Goal: Task Accomplishment & Management: Use online tool/utility

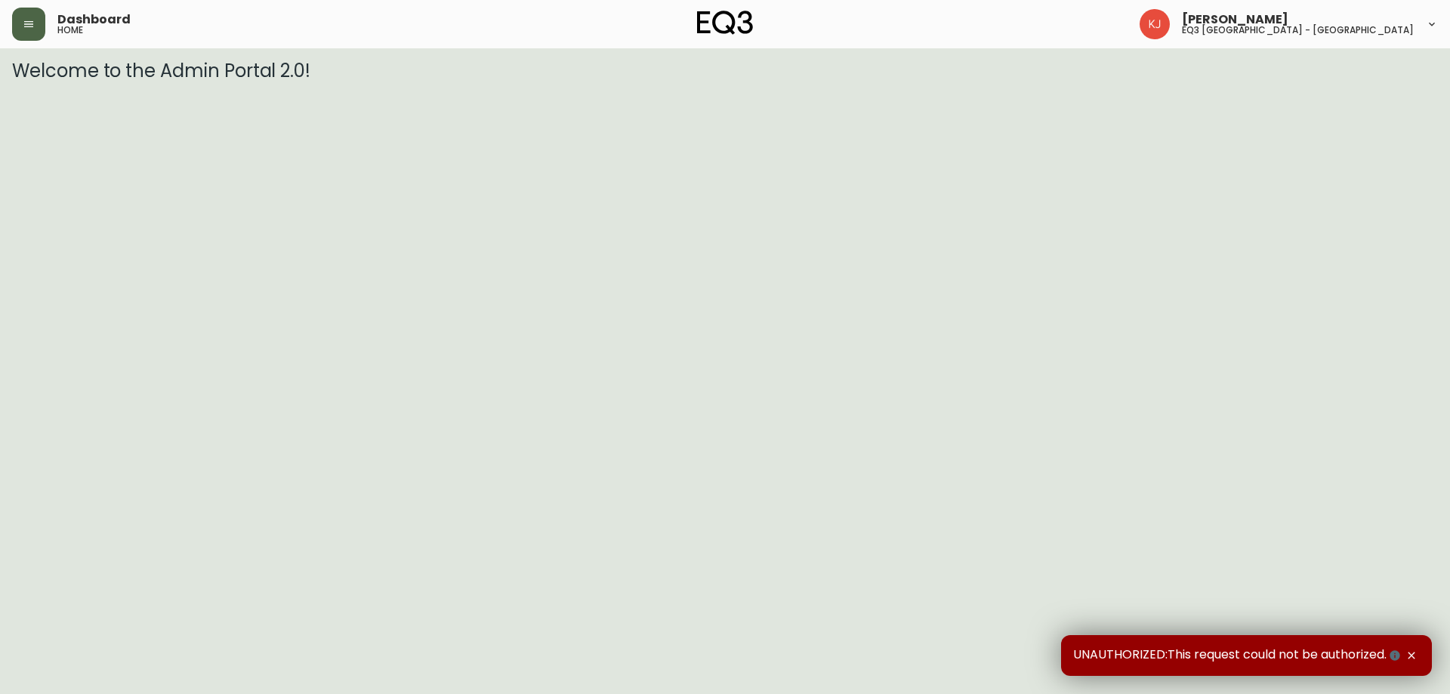
click at [27, 29] on icon "button" at bounding box center [29, 24] width 12 height 12
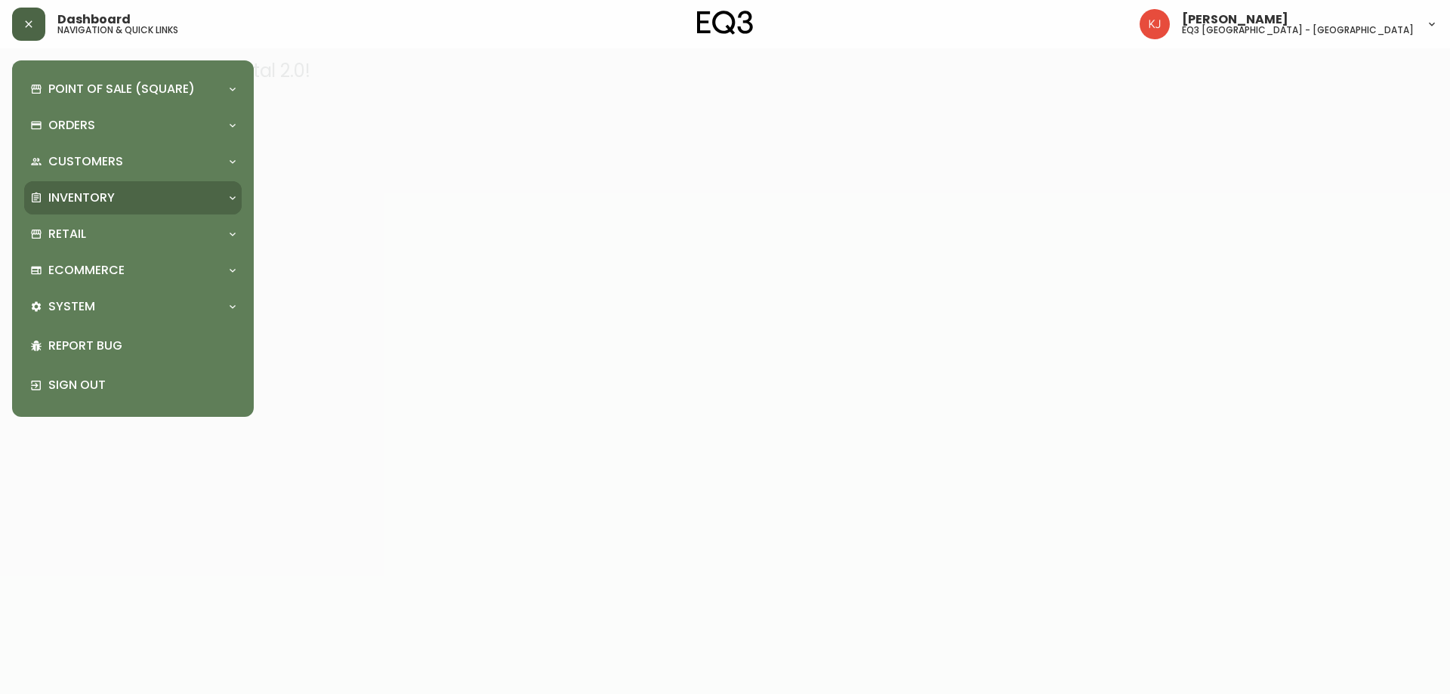
click at [88, 210] on div "Inventory" at bounding box center [133, 197] width 218 height 33
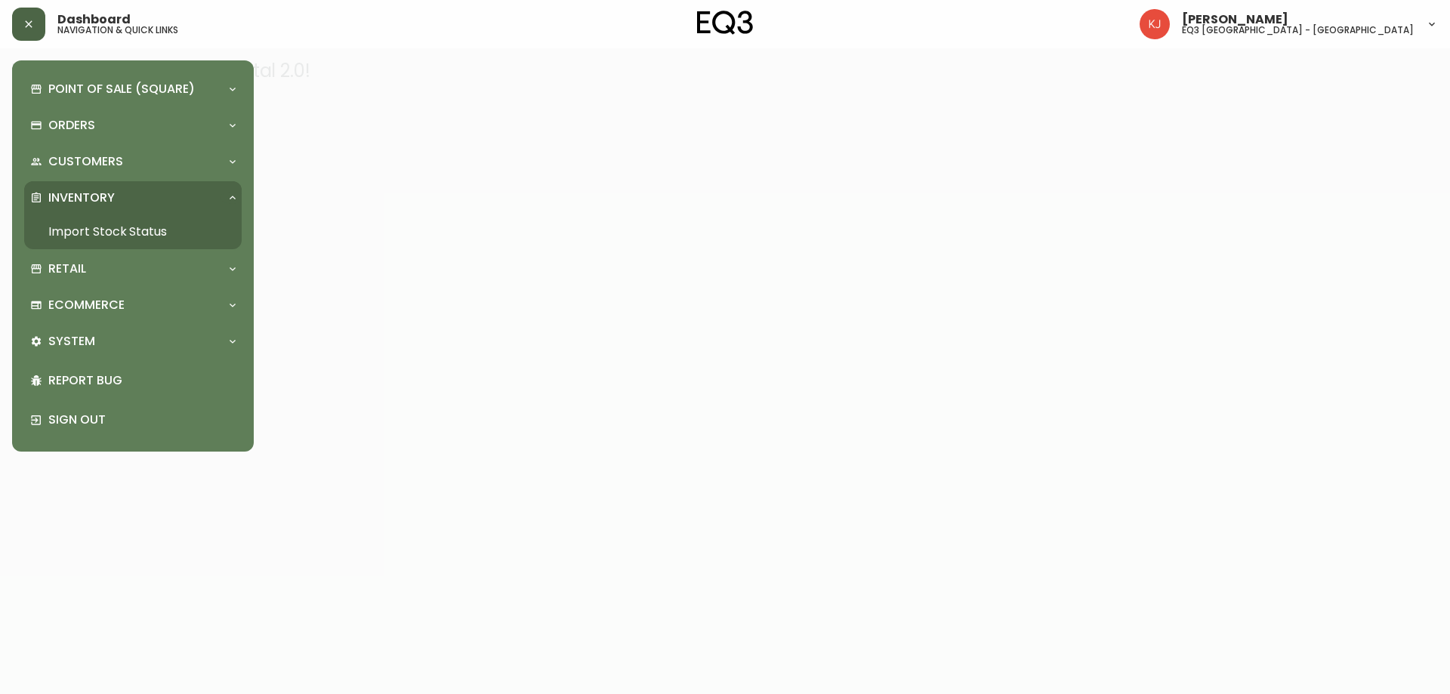
click at [115, 224] on link "Import Stock Status" at bounding box center [133, 232] width 218 height 35
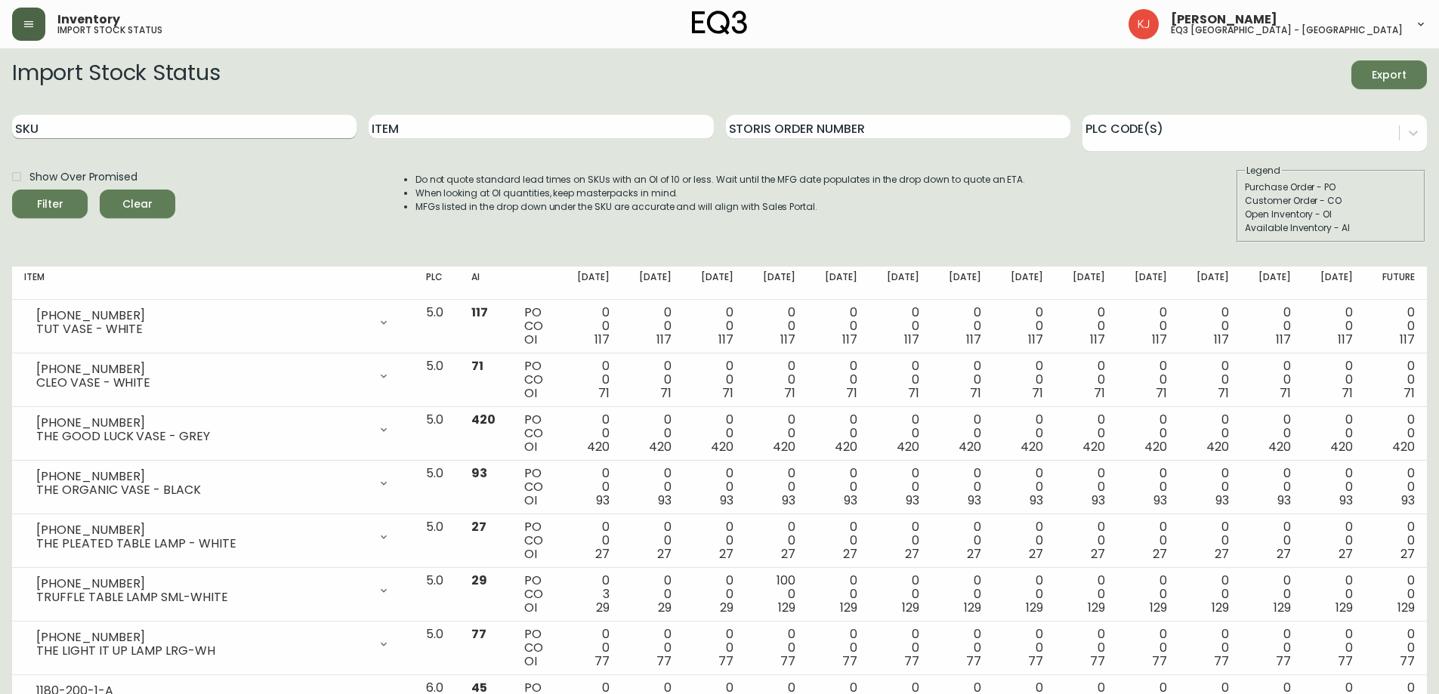
click at [113, 127] on input "SKU" at bounding box center [184, 127] width 344 height 24
type input "STEM"
click at [12, 190] on button "Filter" at bounding box center [50, 204] width 76 height 29
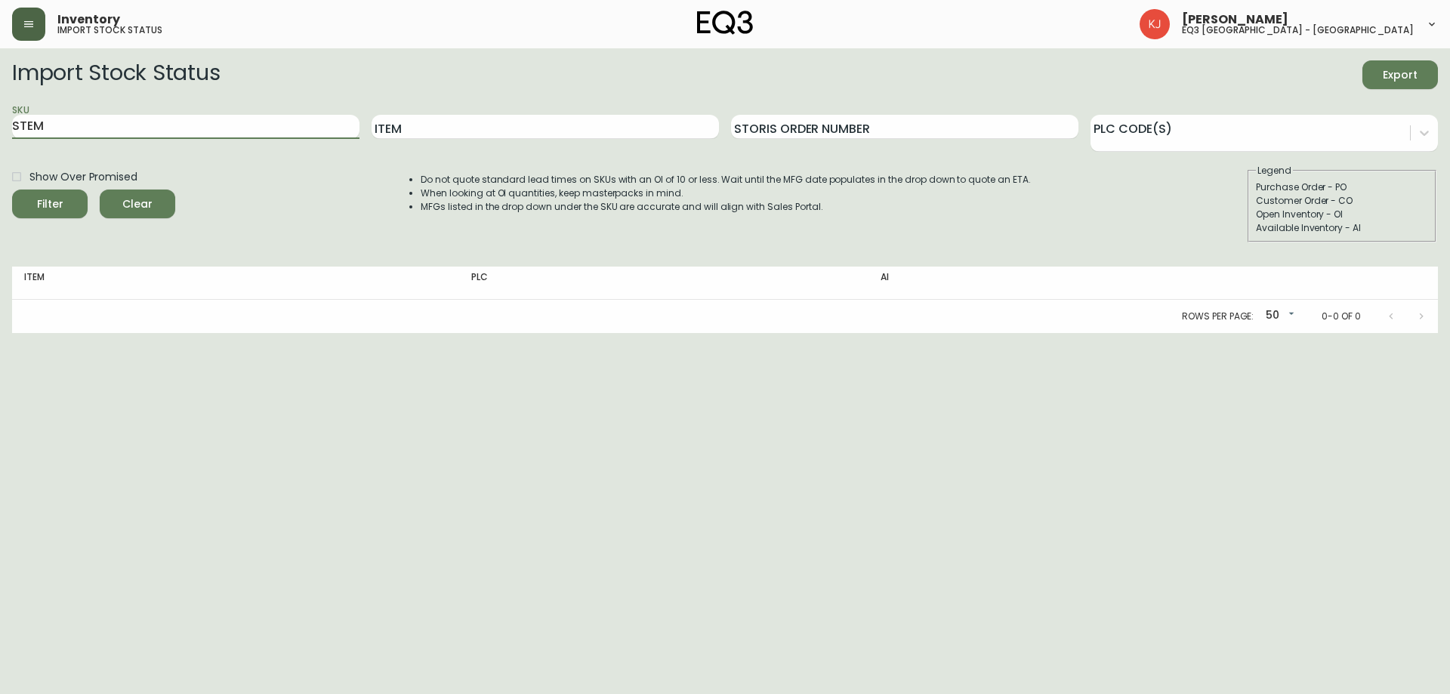
drag, startPoint x: 113, startPoint y: 131, endPoint x: 0, endPoint y: 157, distance: 116.2
click at [0, 155] on main "Import Stock Status Export SKU STEM Item Storis Order Number PLC Code(s) Show O…" at bounding box center [725, 190] width 1450 height 285
